Goal: Information Seeking & Learning: Compare options

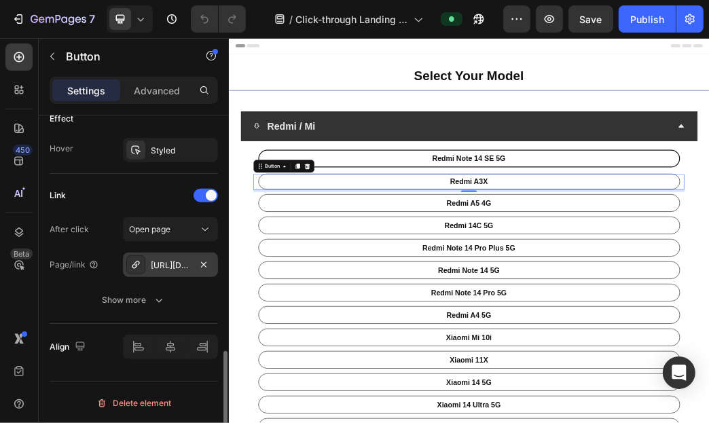
click at [175, 266] on div "[URL][DOMAIN_NAME]" at bounding box center [170, 265] width 39 height 12
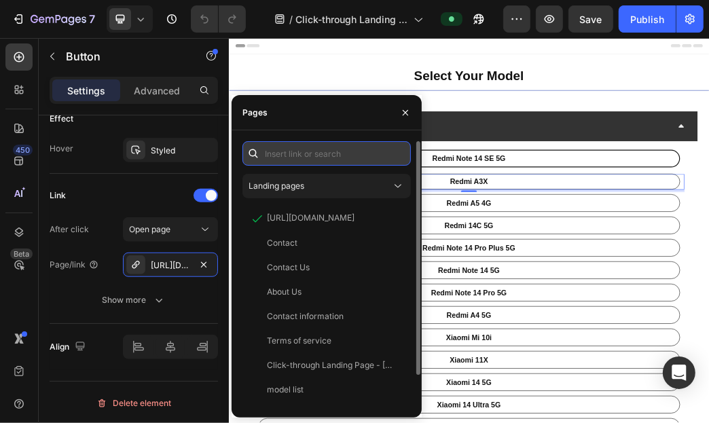
paste input "[URL][DOMAIN_NAME]"
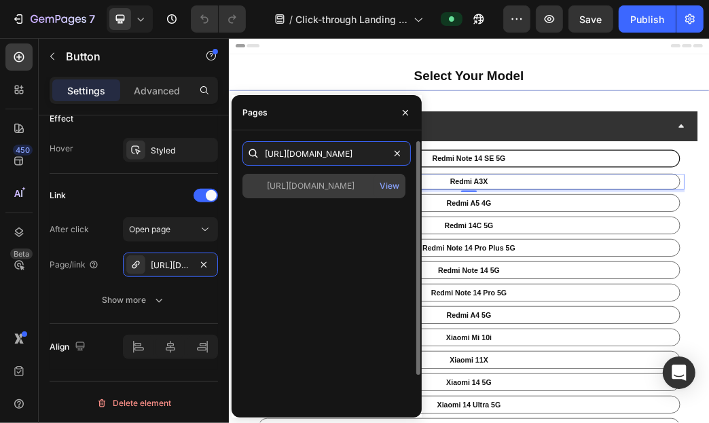
type input "[URL][DOMAIN_NAME]"
click at [318, 187] on div "[URL][DOMAIN_NAME]" at bounding box center [311, 186] width 88 height 12
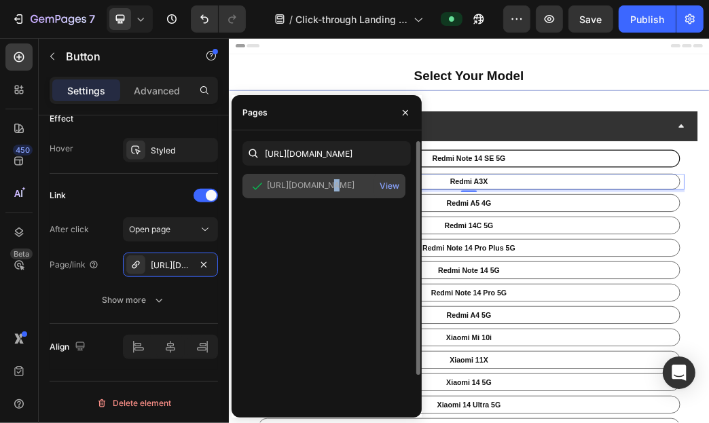
scroll to position [0, 0]
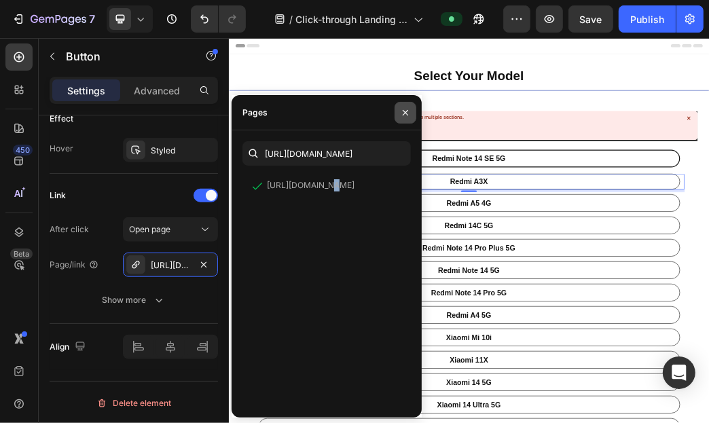
click at [406, 122] on button "button" at bounding box center [405, 113] width 22 height 22
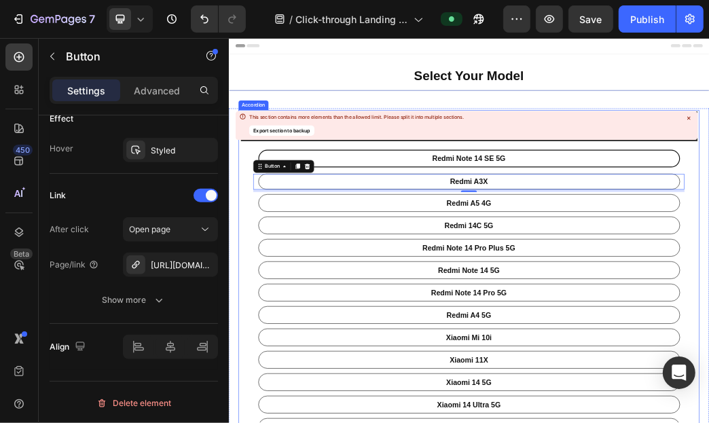
click at [686, 118] on icon at bounding box center [688, 119] width 8 height 8
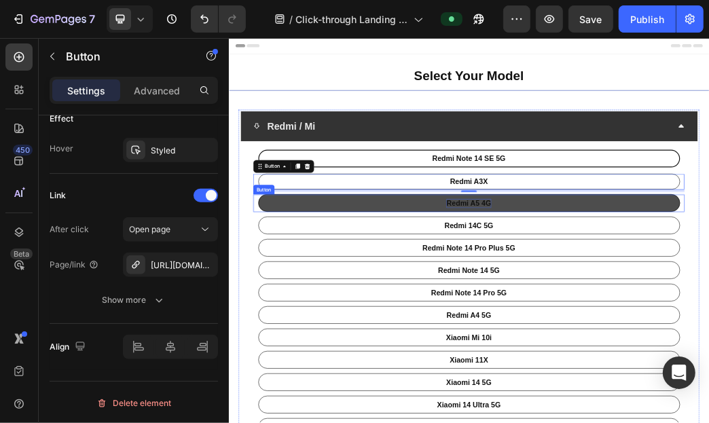
click at [637, 321] on p "Redmi A5 4G" at bounding box center [635, 318] width 75 height 16
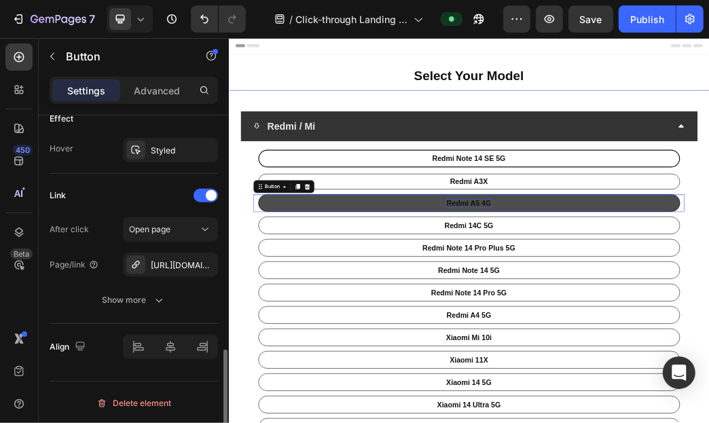
scroll to position [731, 0]
click at [623, 319] on p "Redmi A5 4G" at bounding box center [635, 318] width 75 height 16
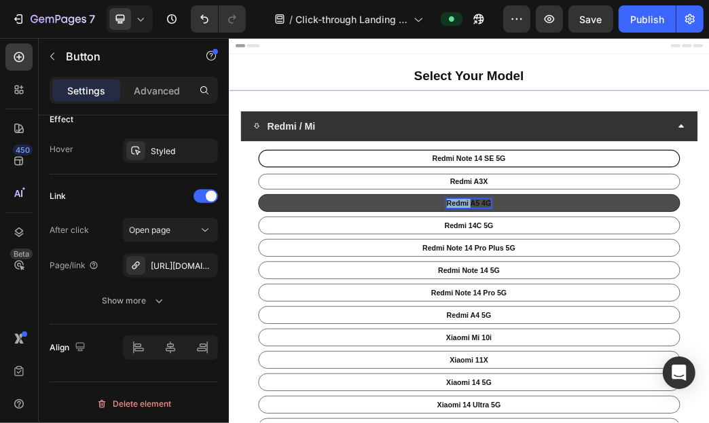
click at [623, 319] on p "Redmi A5 4G" at bounding box center [635, 318] width 75 height 16
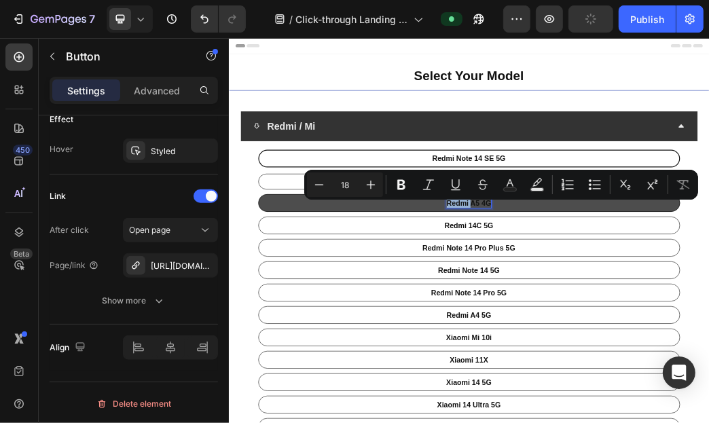
click at [623, 319] on p "Redmi A5 4G" at bounding box center [635, 318] width 75 height 16
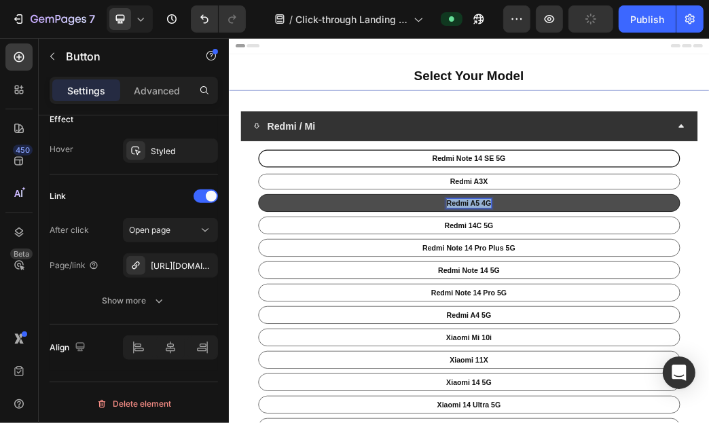
click at [623, 319] on p "Redmi A5 4G" at bounding box center [635, 318] width 75 height 16
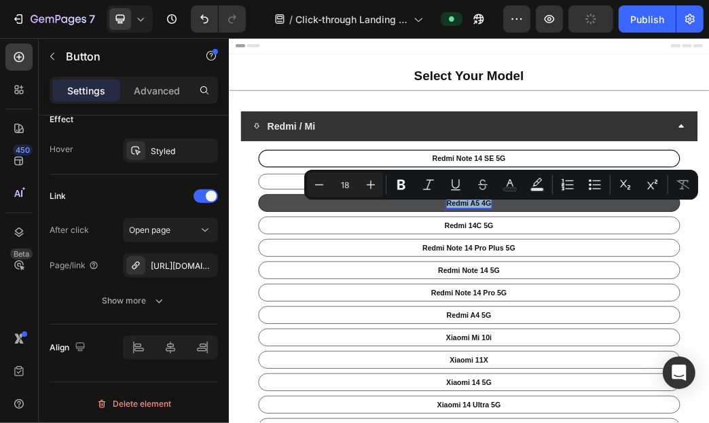
copy p "Redmi A5 4G"
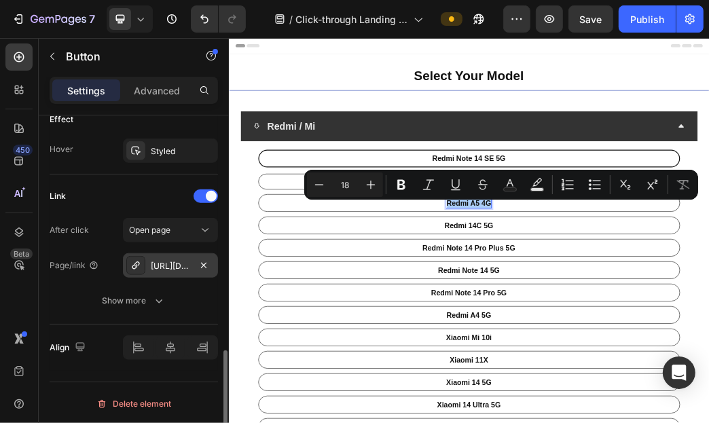
click at [176, 255] on div "[URL][DOMAIN_NAME]" at bounding box center [170, 265] width 95 height 24
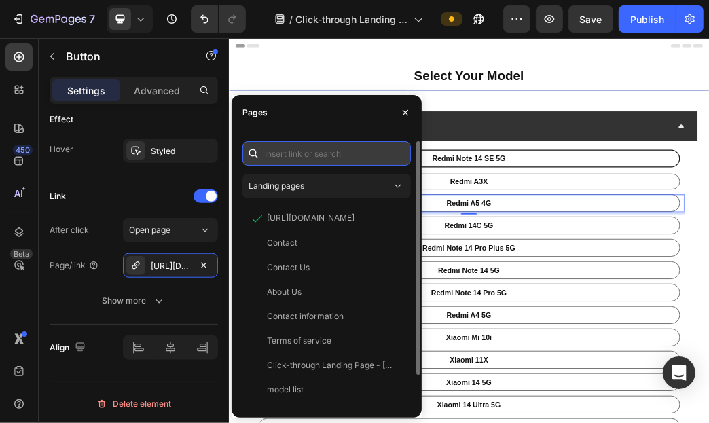
click at [356, 155] on input "text" at bounding box center [326, 153] width 168 height 24
paste input "[URL][DOMAIN_NAME]"
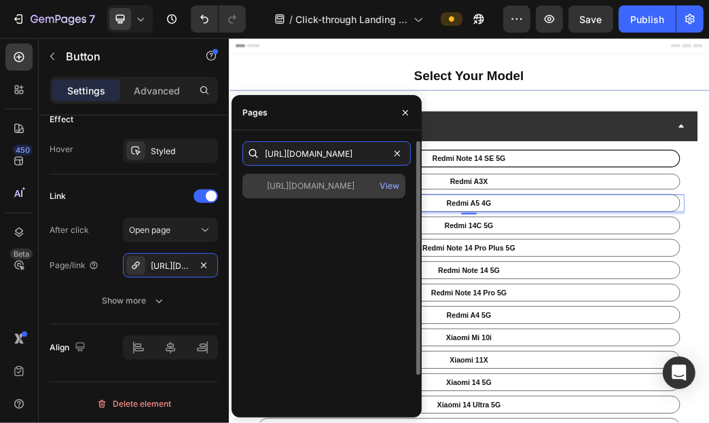
type input "[URL][DOMAIN_NAME]"
click at [329, 188] on div "[URL][DOMAIN_NAME]" at bounding box center [311, 186] width 88 height 12
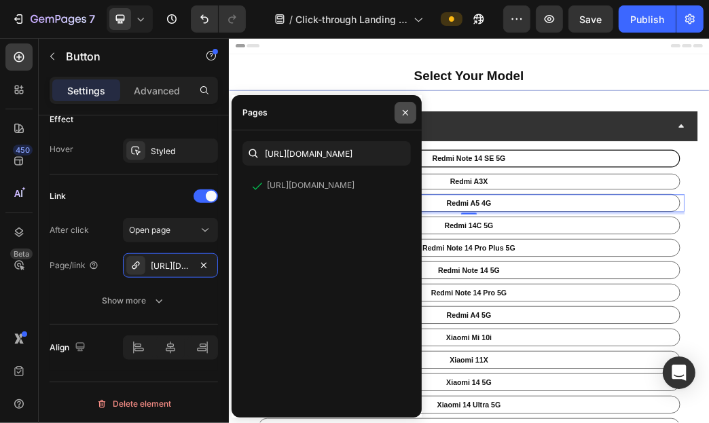
click at [407, 112] on icon "button" at bounding box center [405, 112] width 11 height 11
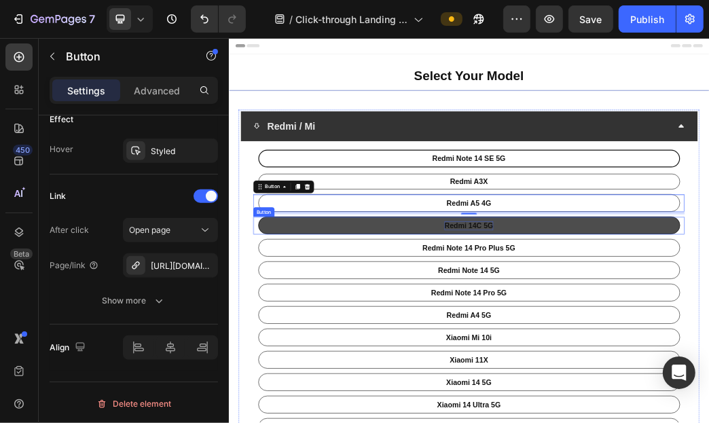
click at [636, 359] on p "Redmi 14C 5G" at bounding box center [635, 356] width 83 height 16
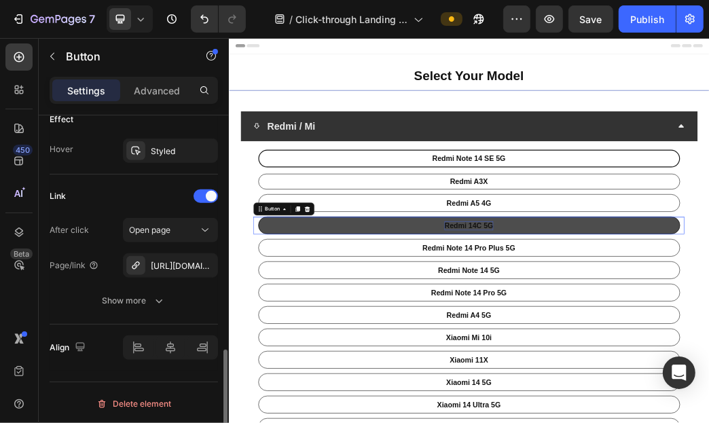
scroll to position [731, 0]
click at [636, 359] on p "Redmi 14C 5G" at bounding box center [635, 356] width 83 height 16
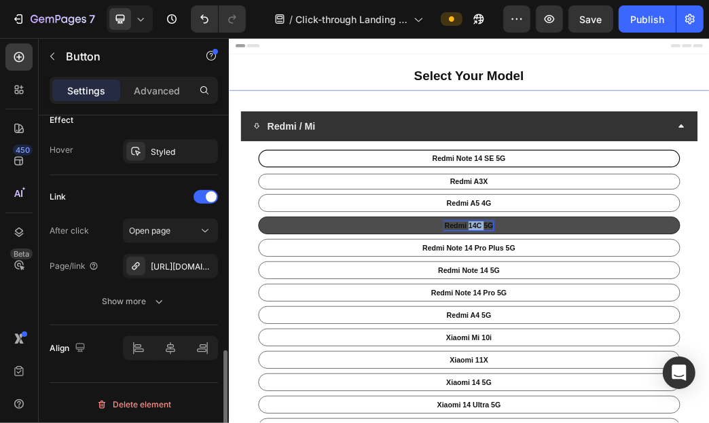
click at [636, 359] on p "Redmi 14C 5G" at bounding box center [635, 356] width 83 height 16
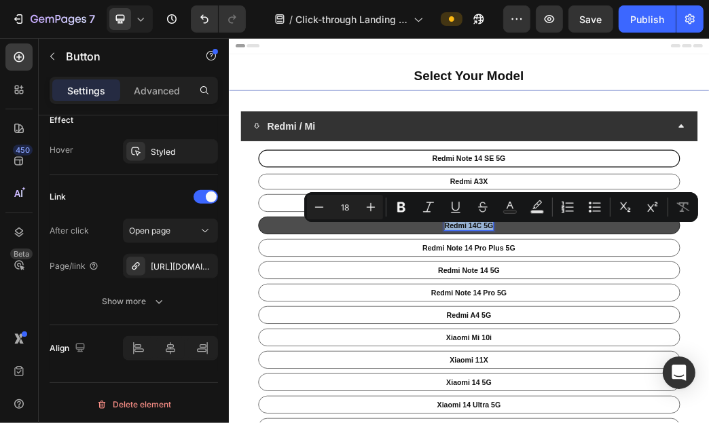
copy p "Redmi 14C 5G"
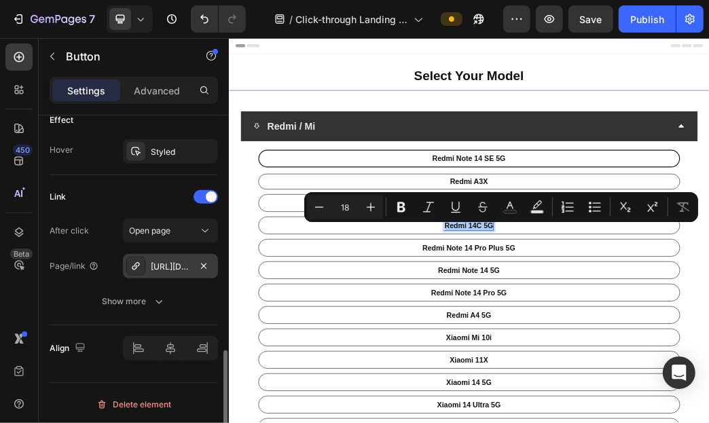
click at [157, 265] on div "[URL][DOMAIN_NAME]" at bounding box center [170, 267] width 39 height 12
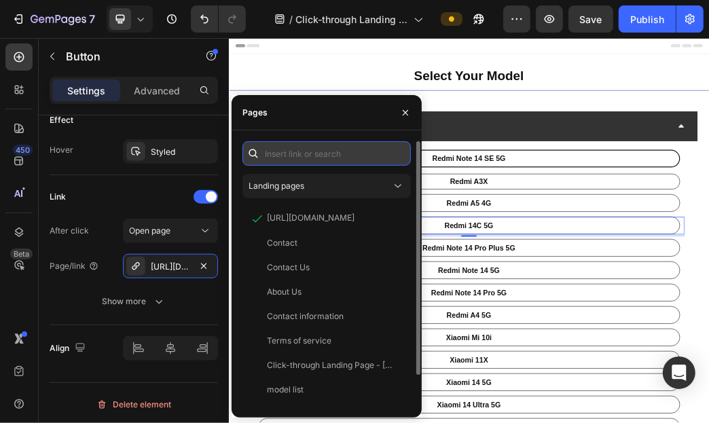
click at [339, 157] on input "text" at bounding box center [326, 153] width 168 height 24
paste input "[URL][DOMAIN_NAME]"
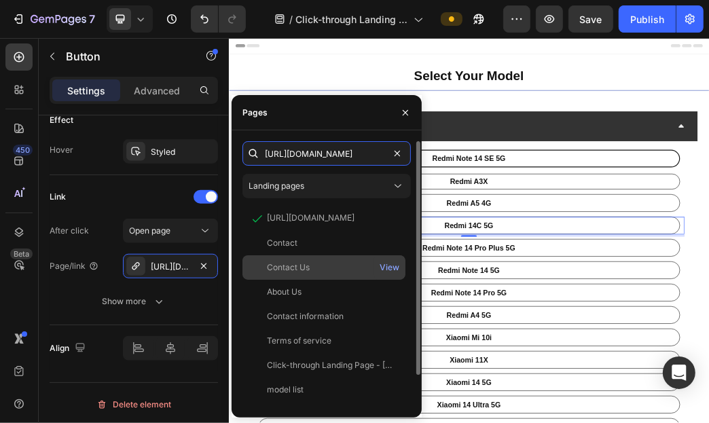
scroll to position [0, 59]
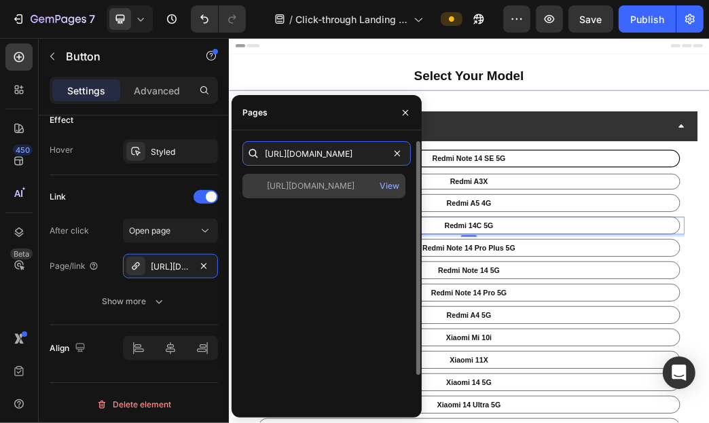
type input "[URL][DOMAIN_NAME]"
click at [346, 179] on div "[URL][DOMAIN_NAME] View" at bounding box center [323, 186] width 163 height 24
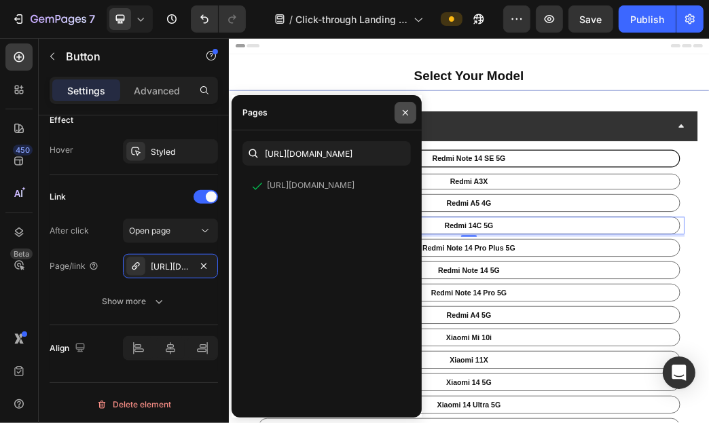
click at [403, 113] on icon "button" at bounding box center [405, 112] width 11 height 11
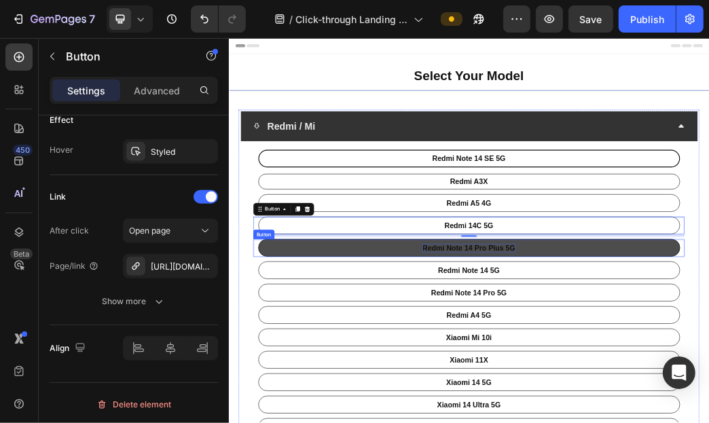
click at [645, 392] on p "Redmi Note 14 Pro Plus 5G" at bounding box center [636, 394] width 158 height 16
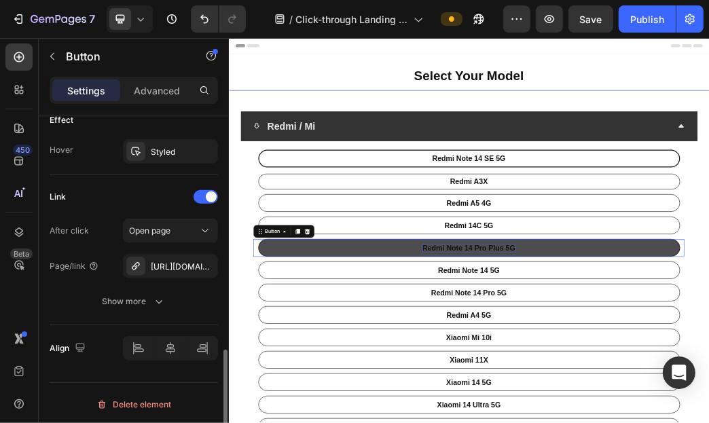
scroll to position [730, 0]
click at [645, 392] on p "Redmi Note 14 Pro Plus 5G" at bounding box center [636, 394] width 158 height 16
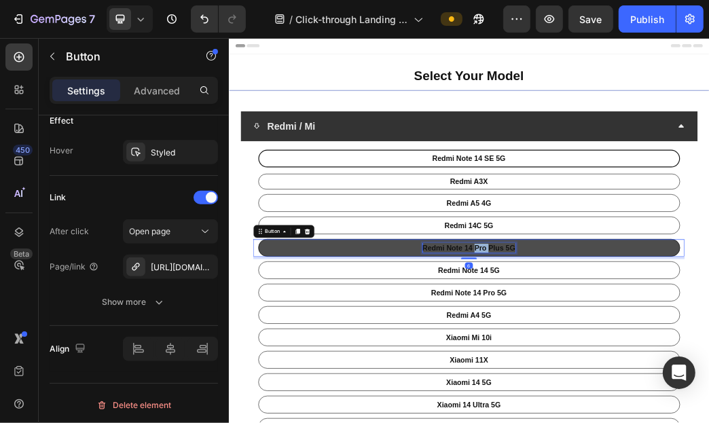
click at [645, 392] on p "Redmi Note 14 Pro Plus 5G" at bounding box center [636, 394] width 158 height 16
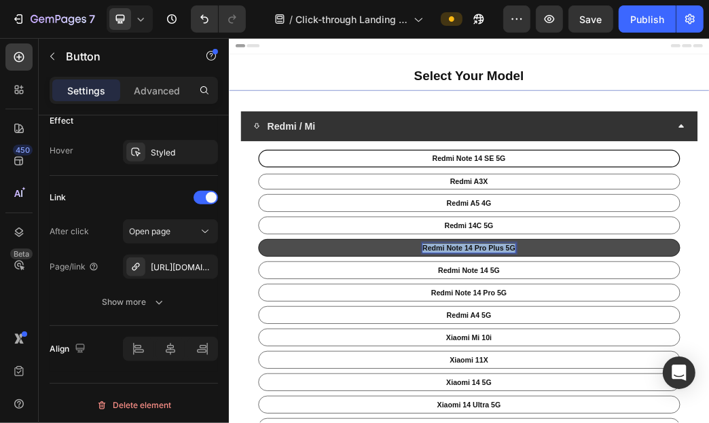
click at [645, 392] on p "Redmi Note 14 Pro Plus 5G" at bounding box center [636, 394] width 158 height 16
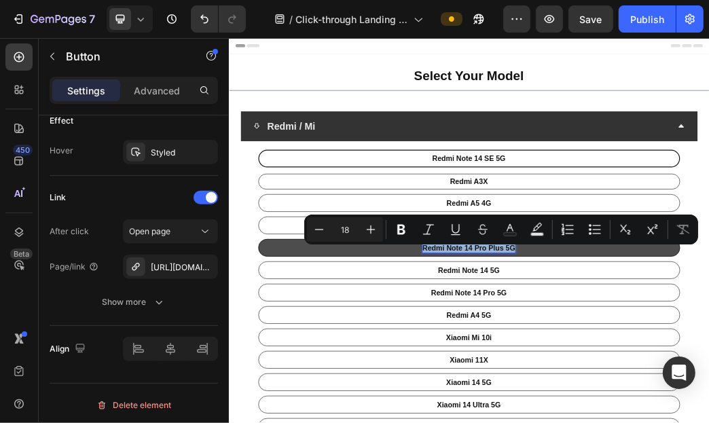
copy p "Redmi Note 14 Pro Plus 5G"
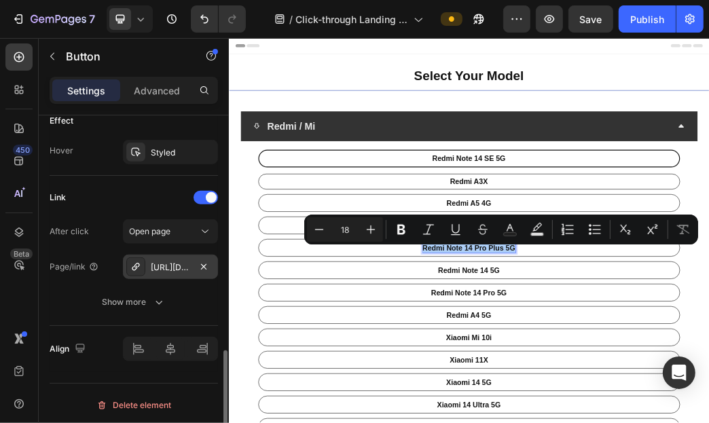
click at [132, 269] on icon at bounding box center [135, 266] width 11 height 11
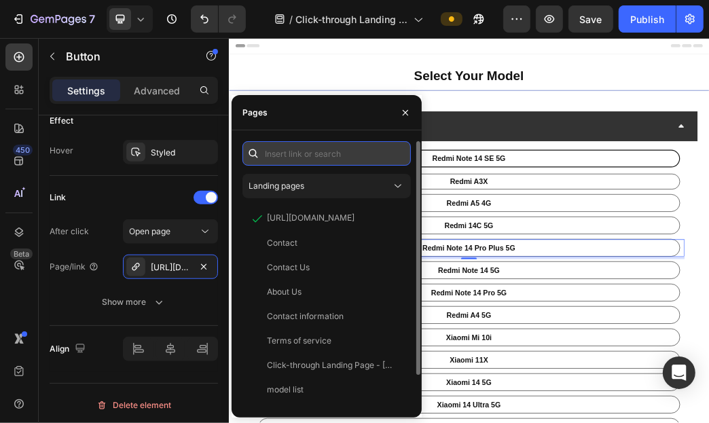
click at [337, 153] on input "text" at bounding box center [326, 153] width 168 height 24
paste input "[URL][DOMAIN_NAME]"
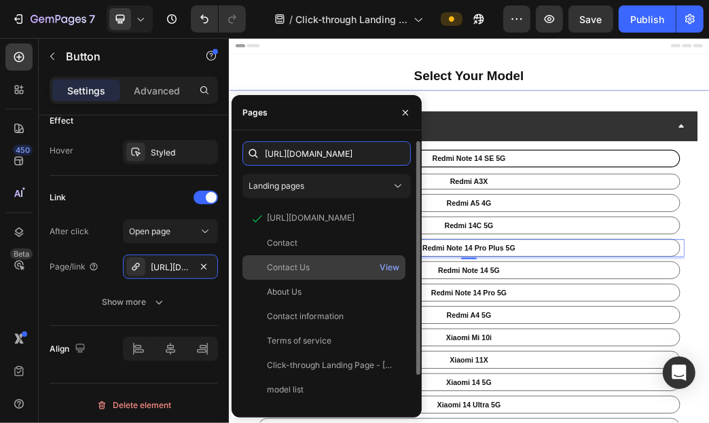
scroll to position [0, 112]
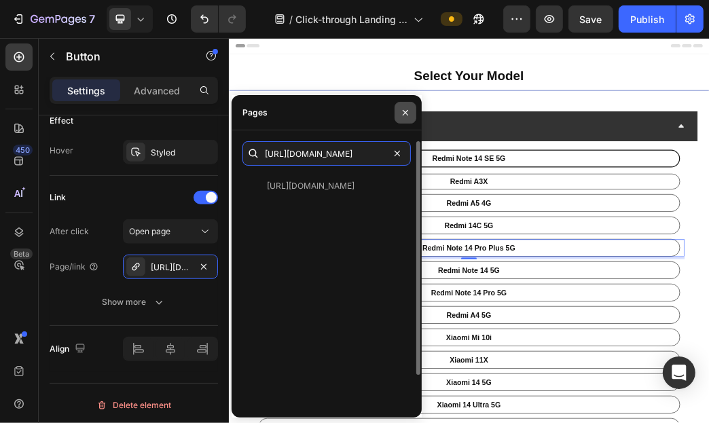
type input "[URL][DOMAIN_NAME]"
click at [404, 120] on button "button" at bounding box center [405, 113] width 22 height 22
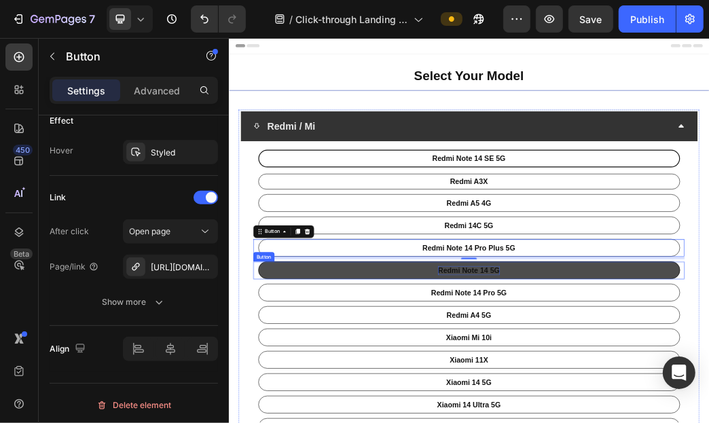
scroll to position [136, 0]
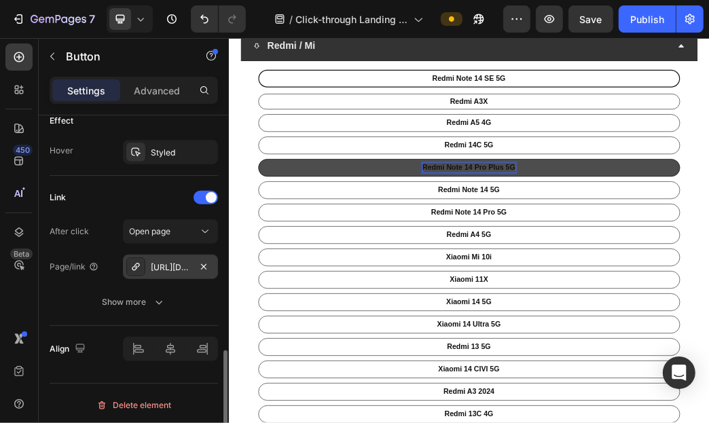
click at [183, 269] on div "[URL][DOMAIN_NAME]" at bounding box center [170, 267] width 39 height 12
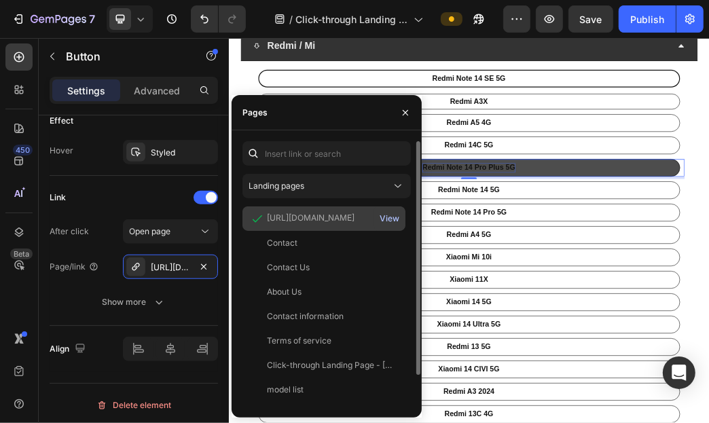
click at [390, 216] on div "View" at bounding box center [390, 219] width 20 height 12
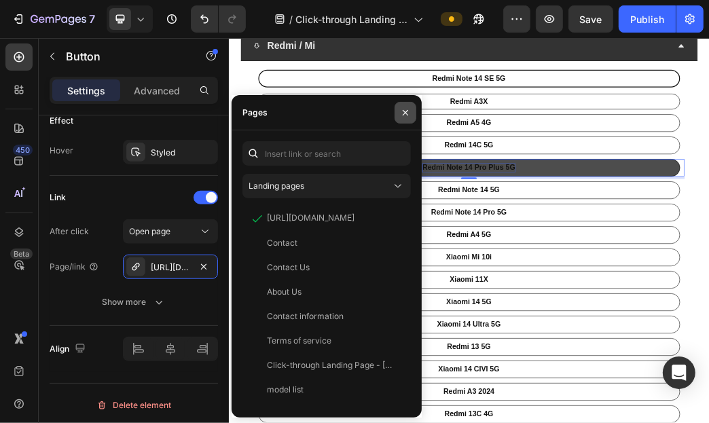
click at [409, 116] on icon "button" at bounding box center [405, 112] width 11 height 11
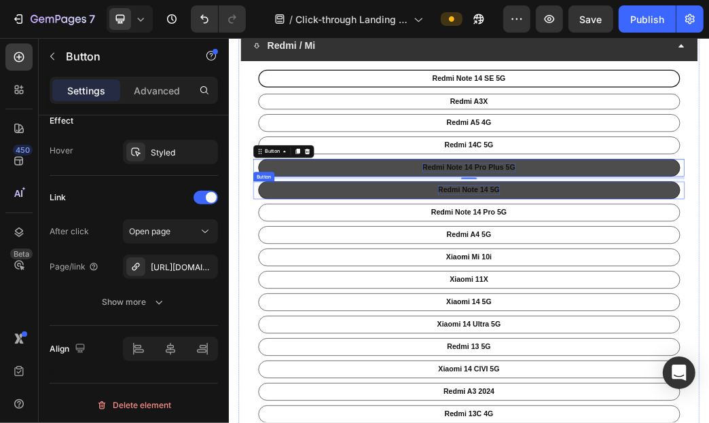
click at [602, 295] on p "Redmi Note 14 5G" at bounding box center [635, 296] width 105 height 16
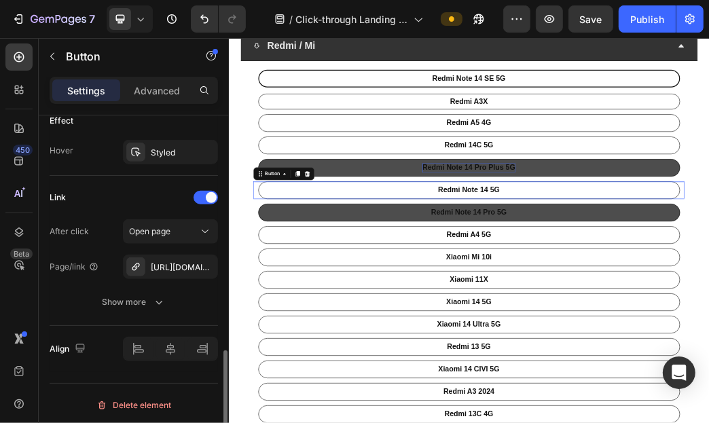
scroll to position [730, 0]
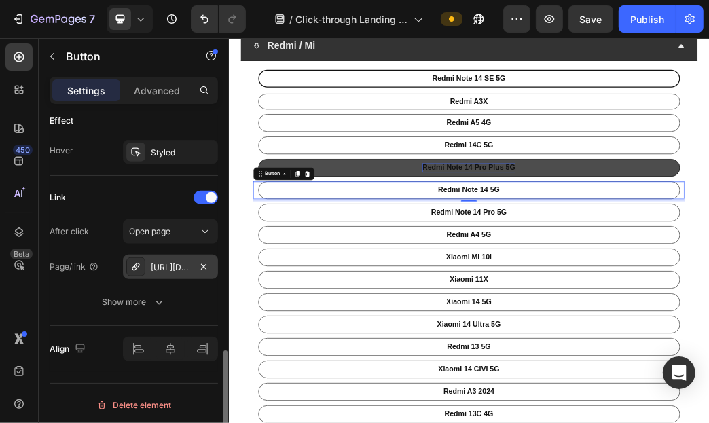
click at [164, 268] on div "[URL][DOMAIN_NAME]" at bounding box center [170, 267] width 39 height 12
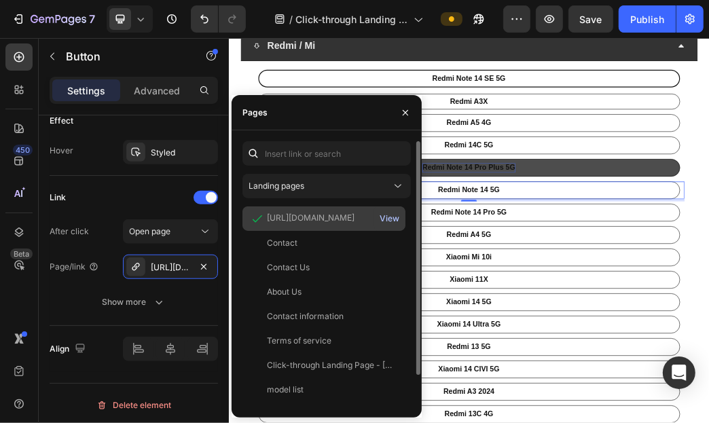
click at [386, 221] on div "View" at bounding box center [390, 219] width 20 height 12
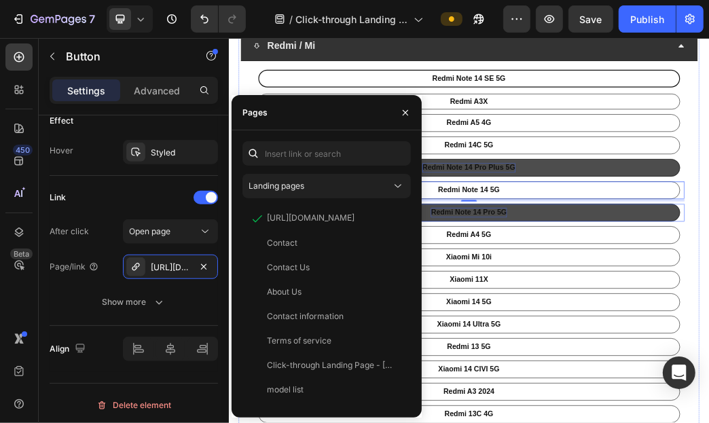
click at [621, 337] on p "Redmi Note 14 Pro 5G" at bounding box center [635, 334] width 128 height 16
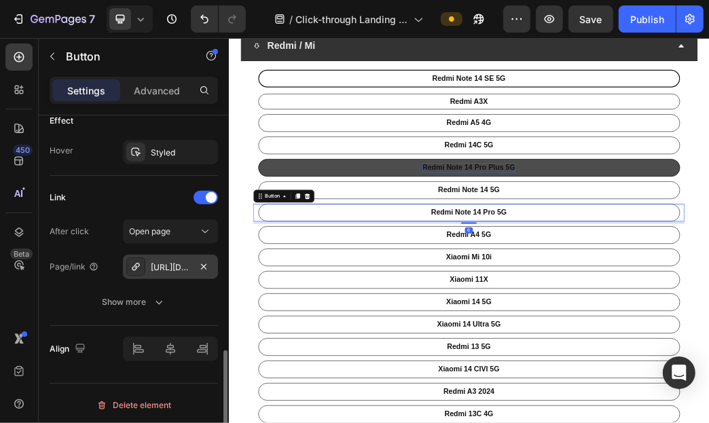
click at [174, 268] on div "[URL][DOMAIN_NAME]" at bounding box center [170, 267] width 39 height 12
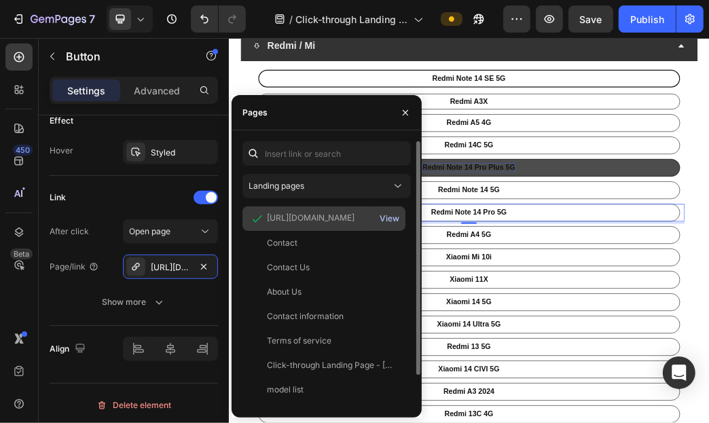
click at [386, 219] on div "View" at bounding box center [390, 219] width 20 height 12
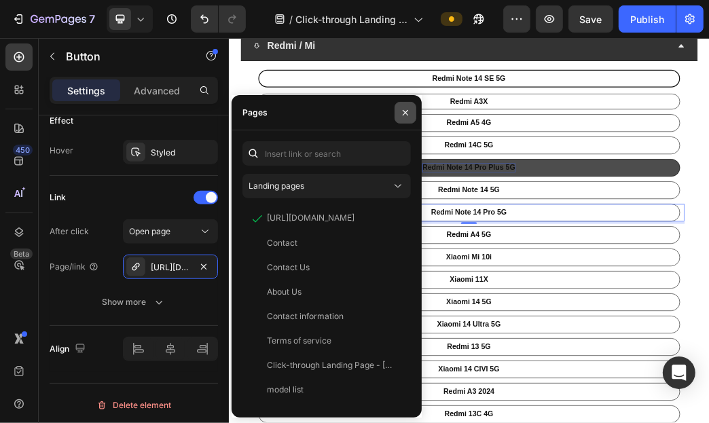
click at [403, 120] on button "button" at bounding box center [405, 113] width 22 height 22
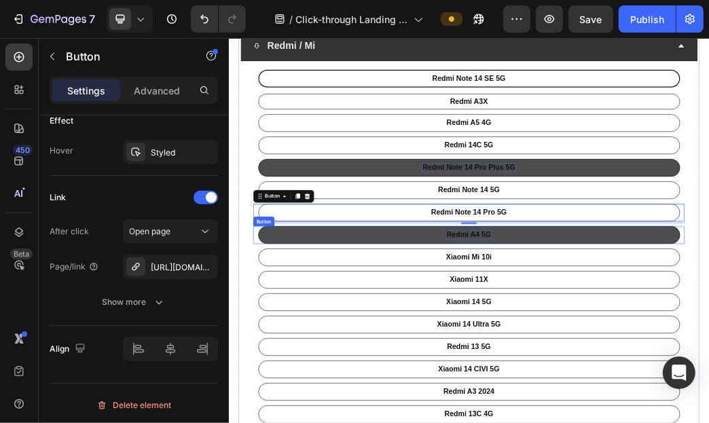
click at [614, 367] on p "Redmi A4 5G" at bounding box center [635, 372] width 75 height 16
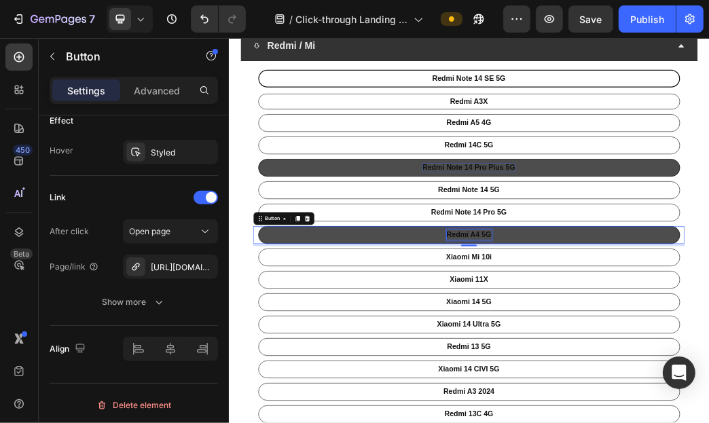
click at [641, 371] on p "Redmi A4 5G" at bounding box center [635, 372] width 75 height 16
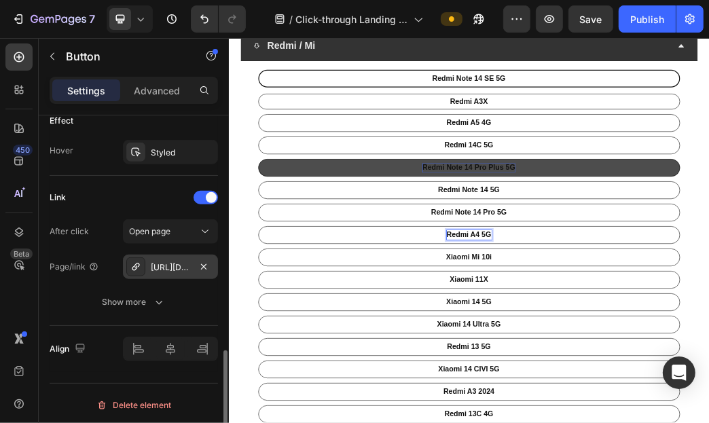
click at [171, 270] on div "[URL][DOMAIN_NAME]" at bounding box center [170, 267] width 39 height 12
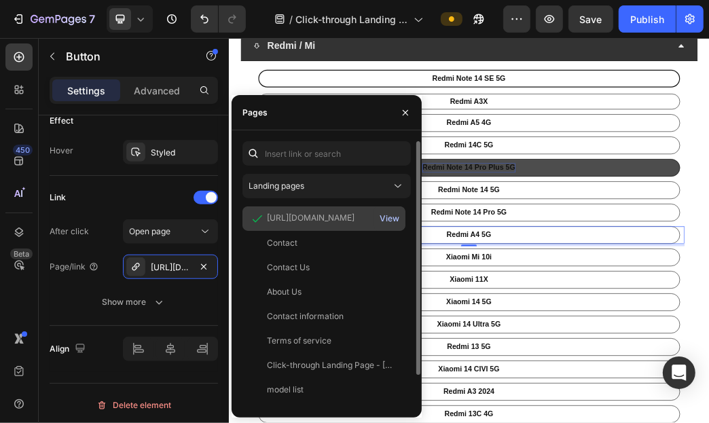
click at [390, 219] on div "View" at bounding box center [390, 219] width 20 height 12
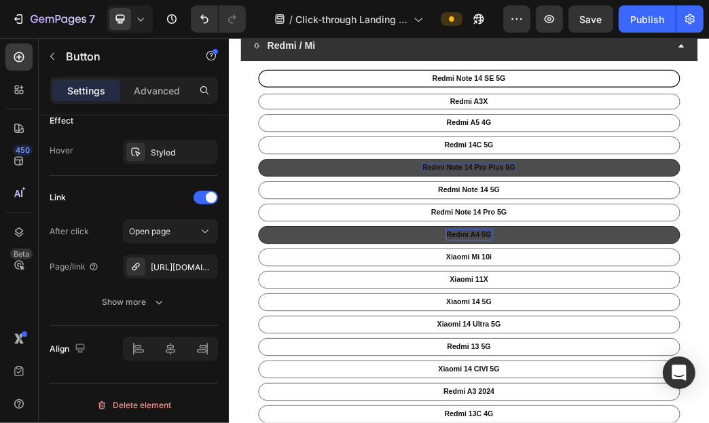
click at [642, 377] on p "Redmi A4 5G" at bounding box center [635, 372] width 75 height 16
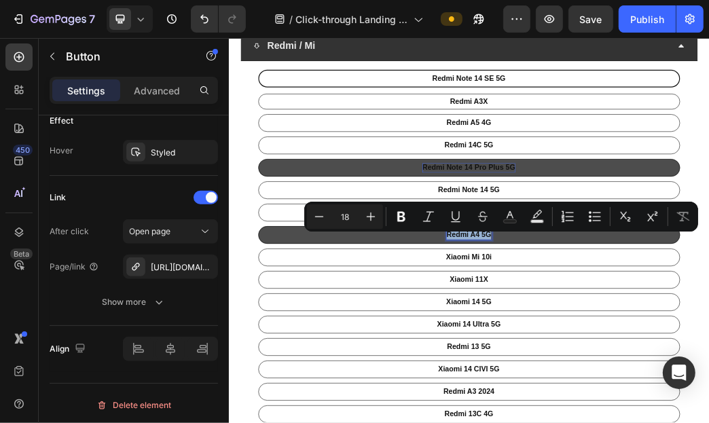
copy p "Redmi A4 5G"
click at [178, 268] on div "[URL][DOMAIN_NAME]" at bounding box center [170, 267] width 39 height 12
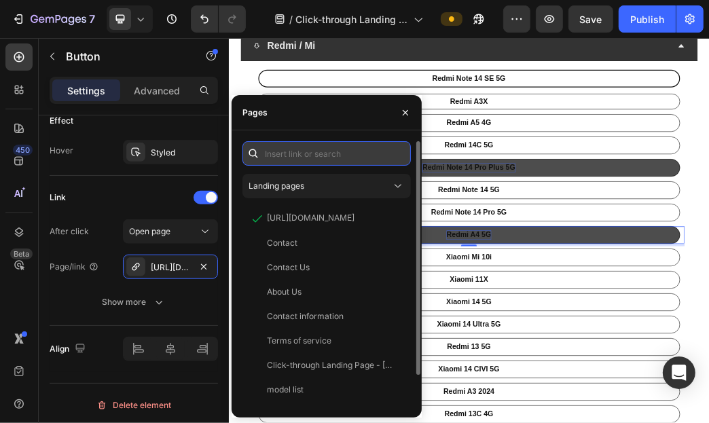
click at [349, 152] on input "text" at bounding box center [326, 153] width 168 height 24
paste input "[URL][DOMAIN_NAME]"
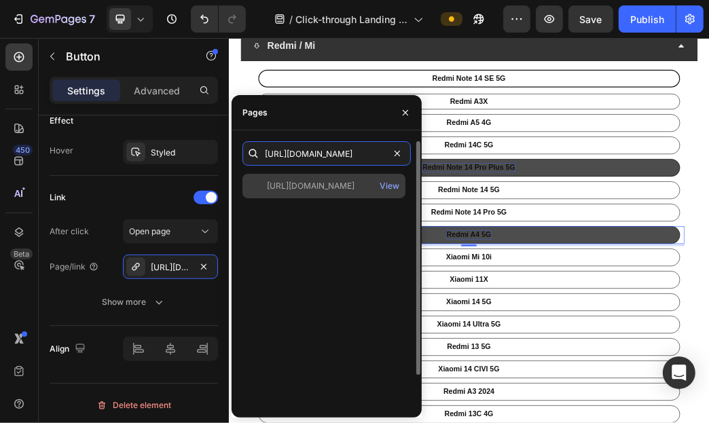
type input "[URL][DOMAIN_NAME]"
click at [338, 191] on div "[URL][DOMAIN_NAME]" at bounding box center [311, 186] width 88 height 12
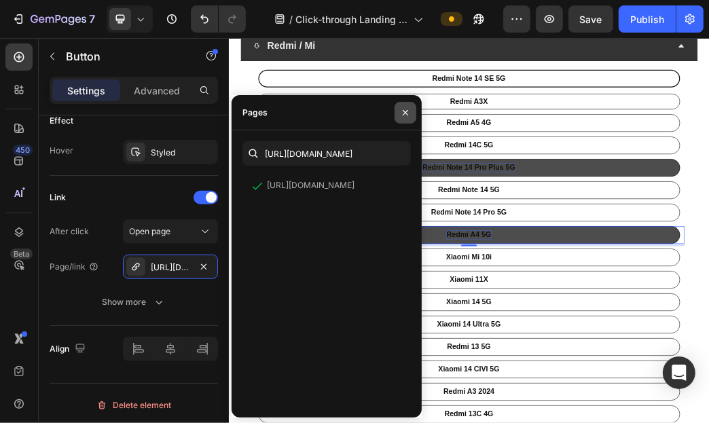
click at [403, 112] on icon "button" at bounding box center [405, 112] width 11 height 11
